Goal: Information Seeking & Learning: Learn about a topic

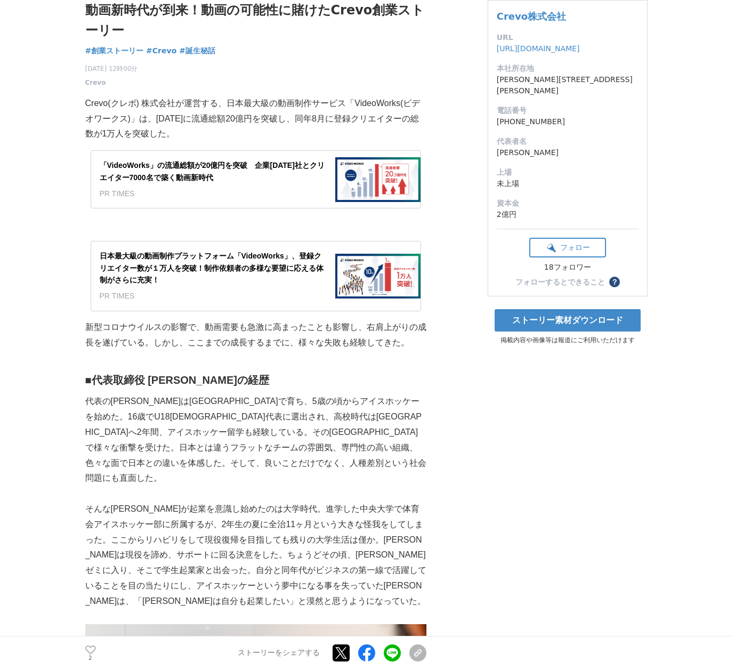
scroll to position [135, 0]
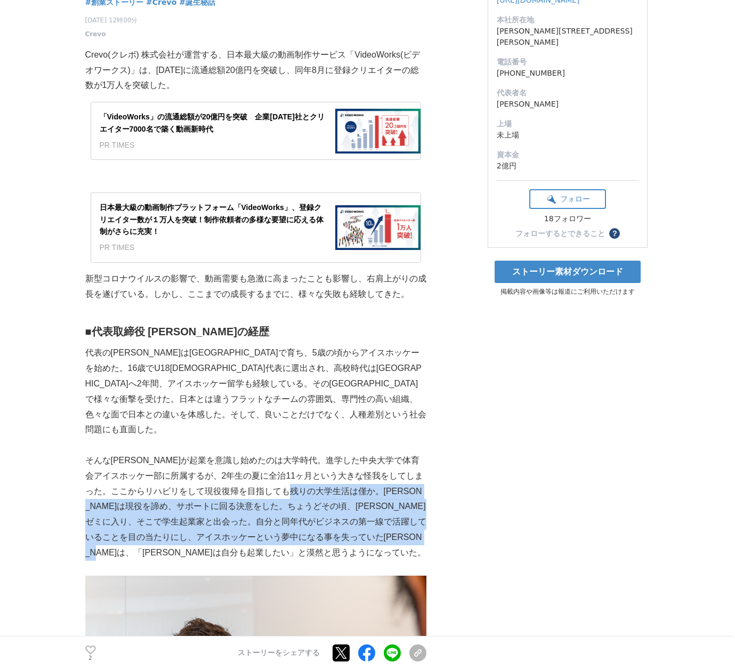
drag, startPoint x: 322, startPoint y: 473, endPoint x: 248, endPoint y: 538, distance: 98.6
click at [248, 538] on p "そんな[PERSON_NAME]が起業を意識し始めたのは大学時代。進学した中央大学で体育会アイスホッケー部に所属するが、2年生の夏に全治11ヶ月という大きな怪…" at bounding box center [255, 507] width 341 height 108
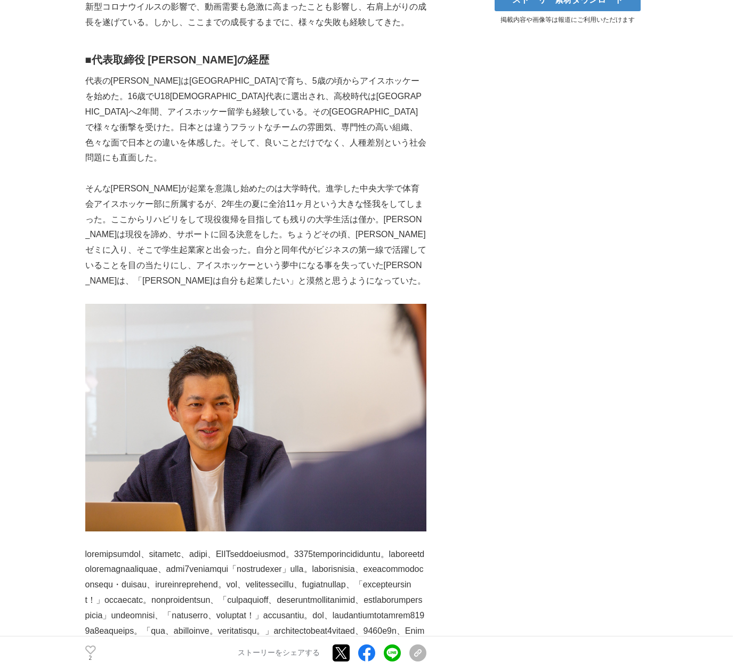
scroll to position [482, 0]
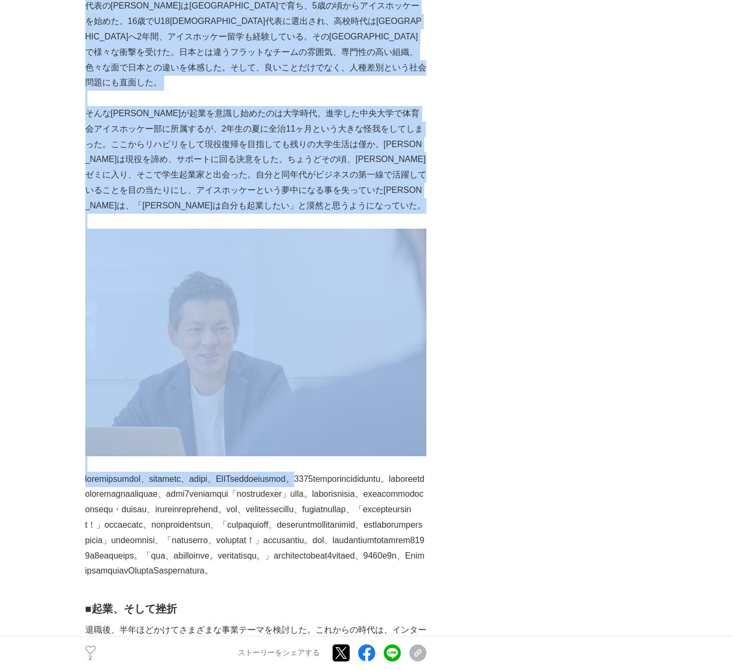
drag, startPoint x: 98, startPoint y: 467, endPoint x: 128, endPoint y: 476, distance: 31.2
click at [128, 476] on p at bounding box center [255, 525] width 341 height 108
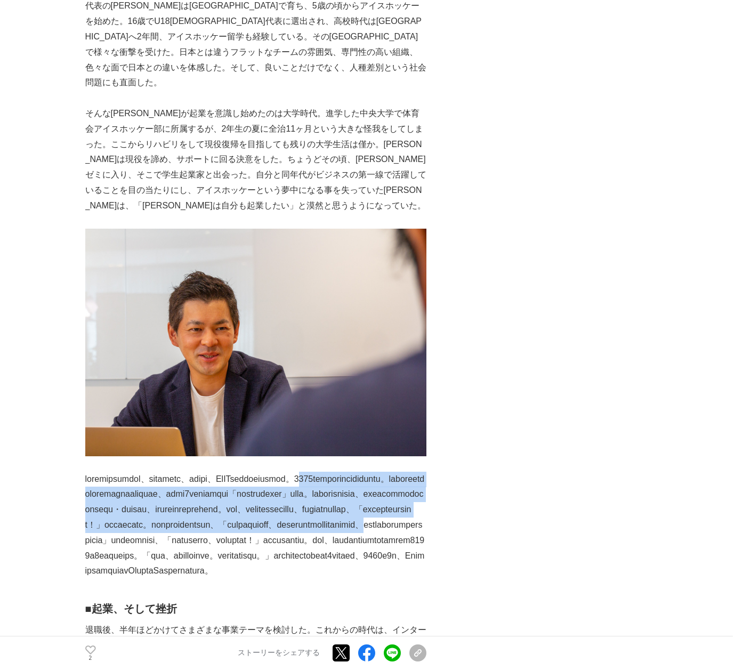
drag, startPoint x: 132, startPoint y: 486, endPoint x: 153, endPoint y: 569, distance: 85.7
click at [153, 569] on p at bounding box center [255, 525] width 341 height 108
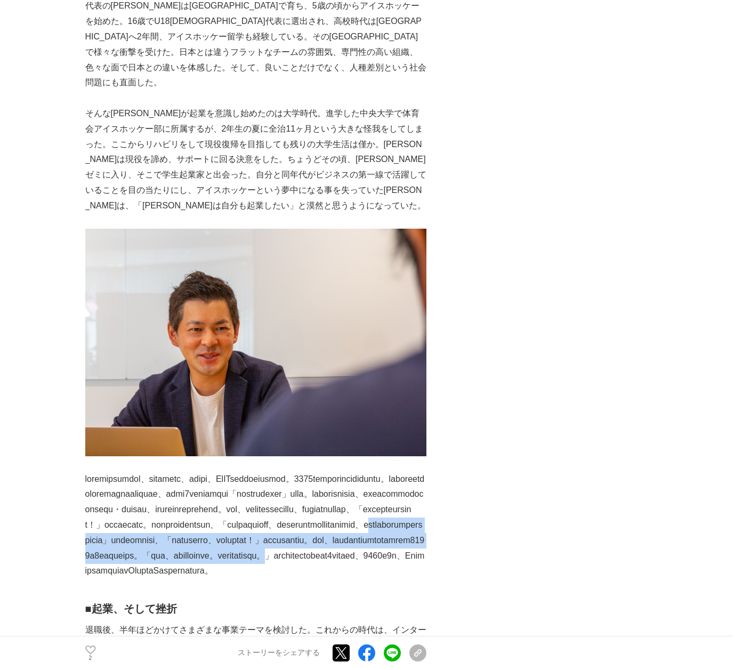
drag, startPoint x: 158, startPoint y: 568, endPoint x: 227, endPoint y: 608, distance: 80.4
click at [210, 579] on p at bounding box center [255, 525] width 341 height 108
click at [241, 579] on p at bounding box center [255, 525] width 341 height 108
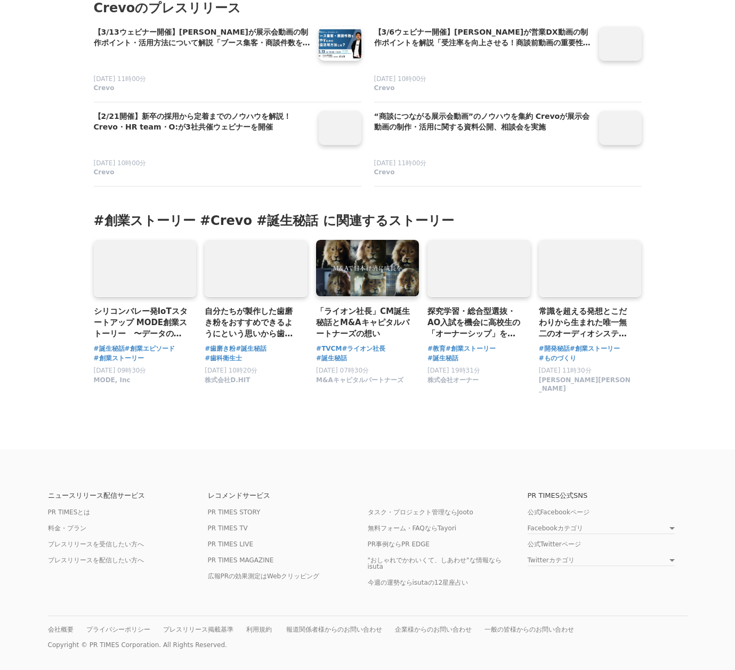
scroll to position [5132, 0]
